Goal: Task Accomplishment & Management: Use online tool/utility

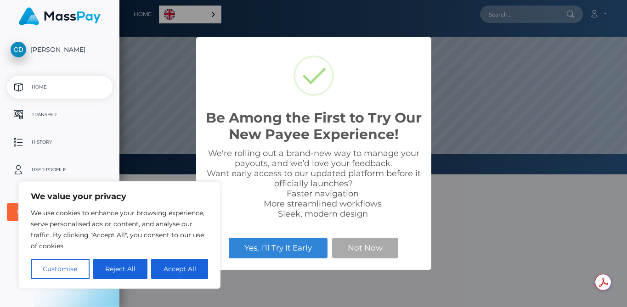
scroll to position [175, 508]
click at [161, 271] on button "Accept All" at bounding box center [179, 269] width 57 height 20
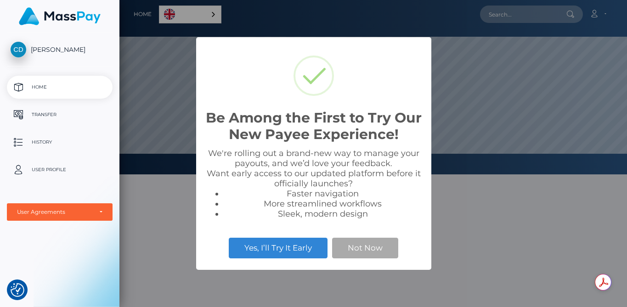
checkbox input "true"
click at [359, 251] on button "Not Now" at bounding box center [365, 248] width 66 height 20
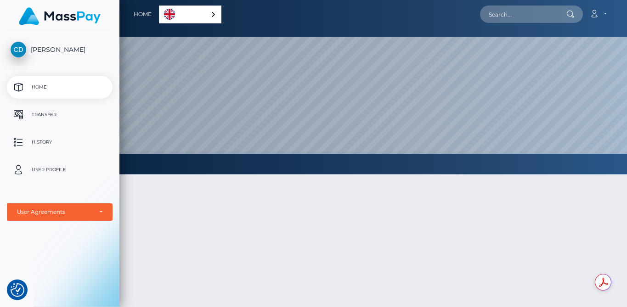
click at [188, 19] on link "English" at bounding box center [190, 14] width 62 height 17
click at [159, 209] on div at bounding box center [373, 286] width 508 height 251
click at [43, 111] on p "Transfer" at bounding box center [60, 115] width 98 height 14
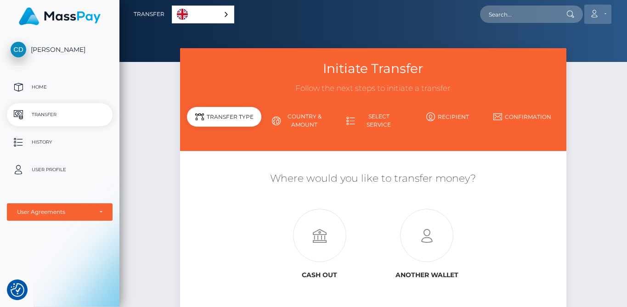
click at [598, 13] on icon at bounding box center [594, 13] width 10 height 7
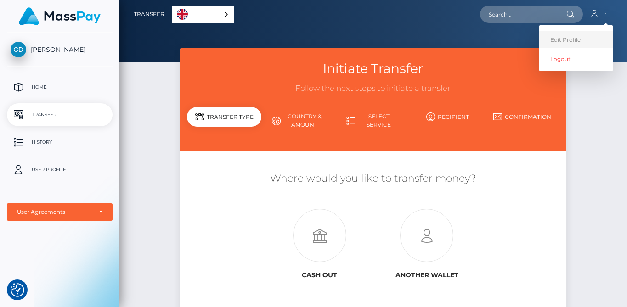
click at [580, 35] on link "Edit Profile" at bounding box center [575, 39] width 73 height 17
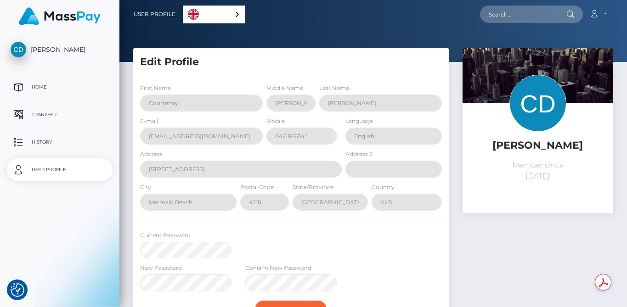
select select
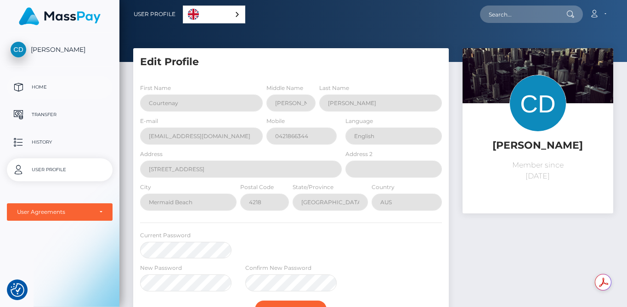
click at [30, 85] on p "Home" at bounding box center [60, 87] width 98 height 14
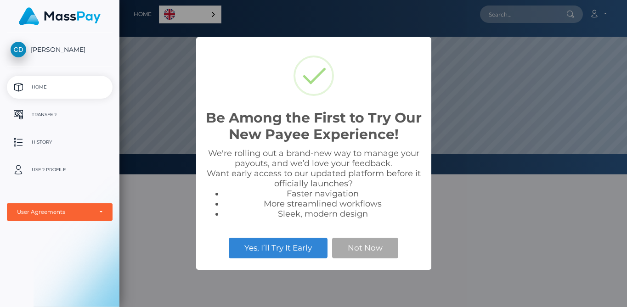
scroll to position [175, 508]
click at [48, 111] on p "Transfer" at bounding box center [60, 115] width 98 height 14
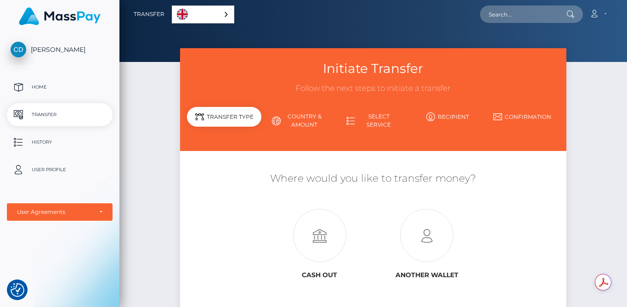
click at [59, 167] on p "User Profile" at bounding box center [60, 170] width 98 height 14
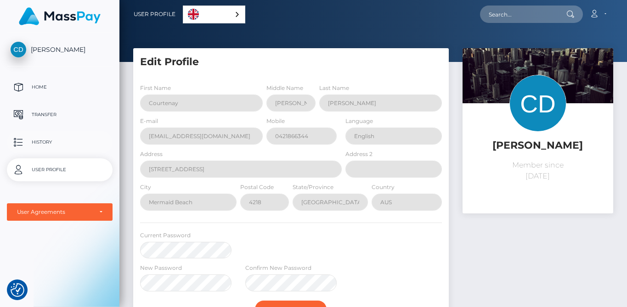
click at [36, 141] on p "History" at bounding box center [60, 142] width 98 height 14
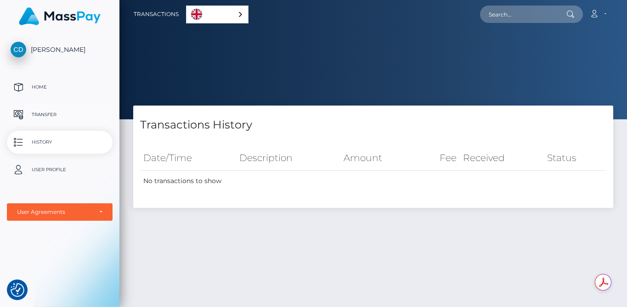
click at [57, 113] on p "Transfer" at bounding box center [60, 115] width 98 height 14
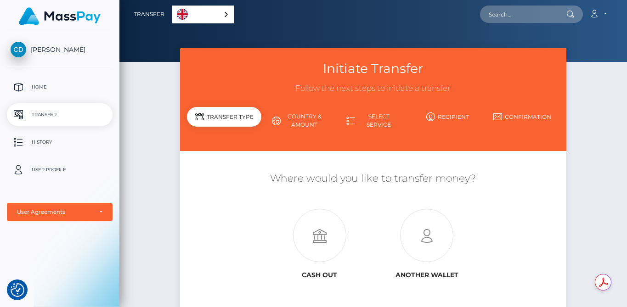
click at [307, 123] on link "Country & Amount" at bounding box center [298, 121] width 74 height 24
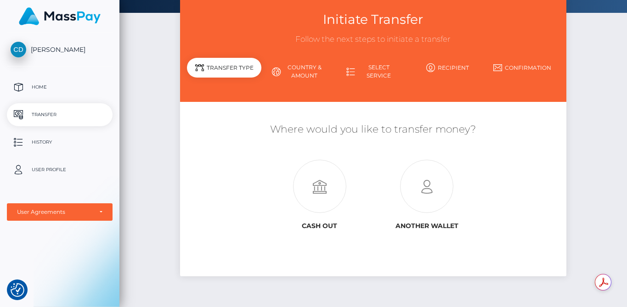
scroll to position [77, 0]
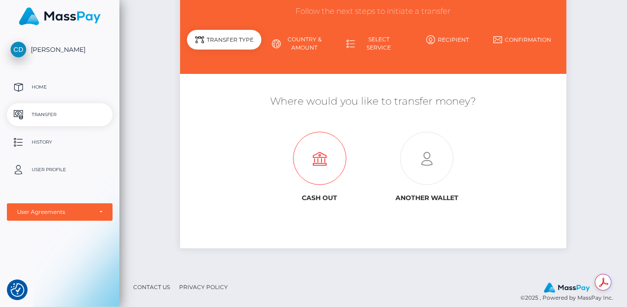
click at [322, 156] on icon at bounding box center [319, 158] width 107 height 53
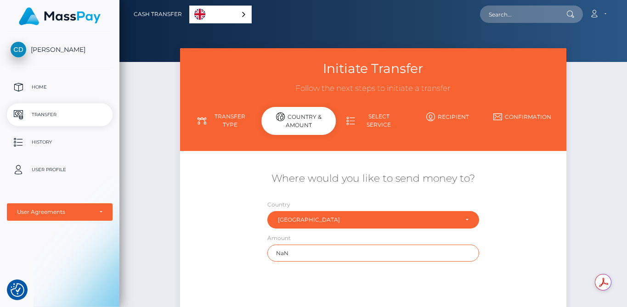
click at [306, 252] on input "NaN" at bounding box center [372, 253] width 211 height 17
drag, startPoint x: 299, startPoint y: 252, endPoint x: 254, endPoint y: 251, distance: 45.9
click at [254, 251] on div "Where would you like to send money to? Country Abkhazia Afghanistan Albania Alg…" at bounding box center [373, 216] width 386 height 99
click at [384, 122] on link "Select Service" at bounding box center [373, 121] width 74 height 24
click at [379, 131] on link "Select Service" at bounding box center [373, 121] width 74 height 24
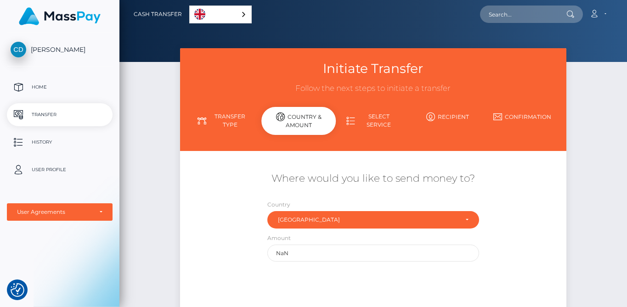
click at [199, 121] on icon at bounding box center [202, 121] width 9 height 9
